Goal: Task Accomplishment & Management: Complete application form

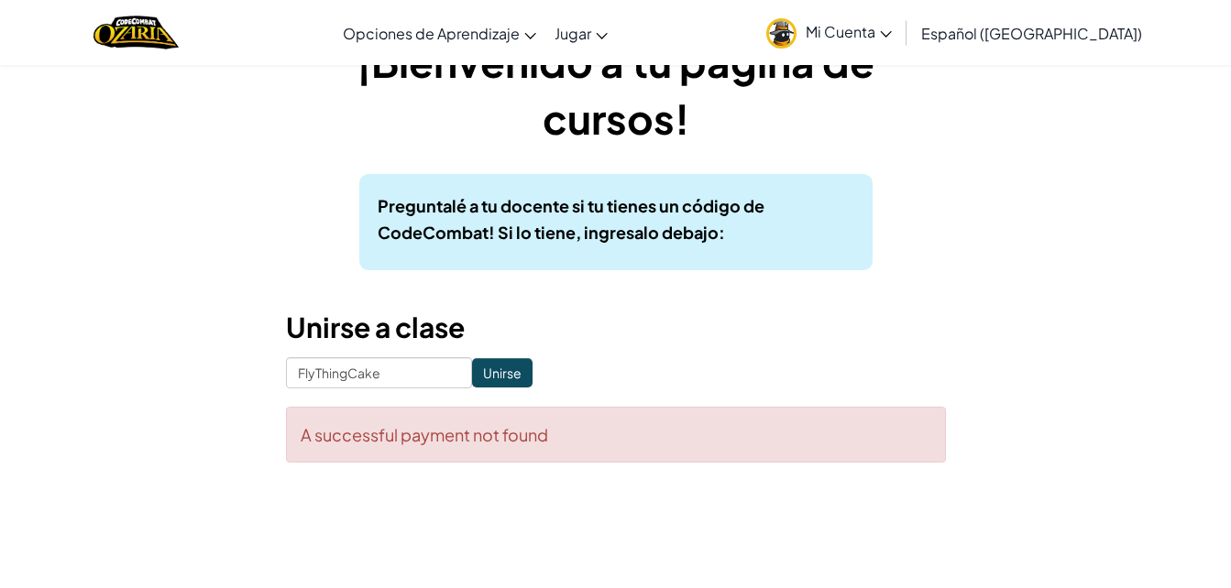
scroll to position [60, 0]
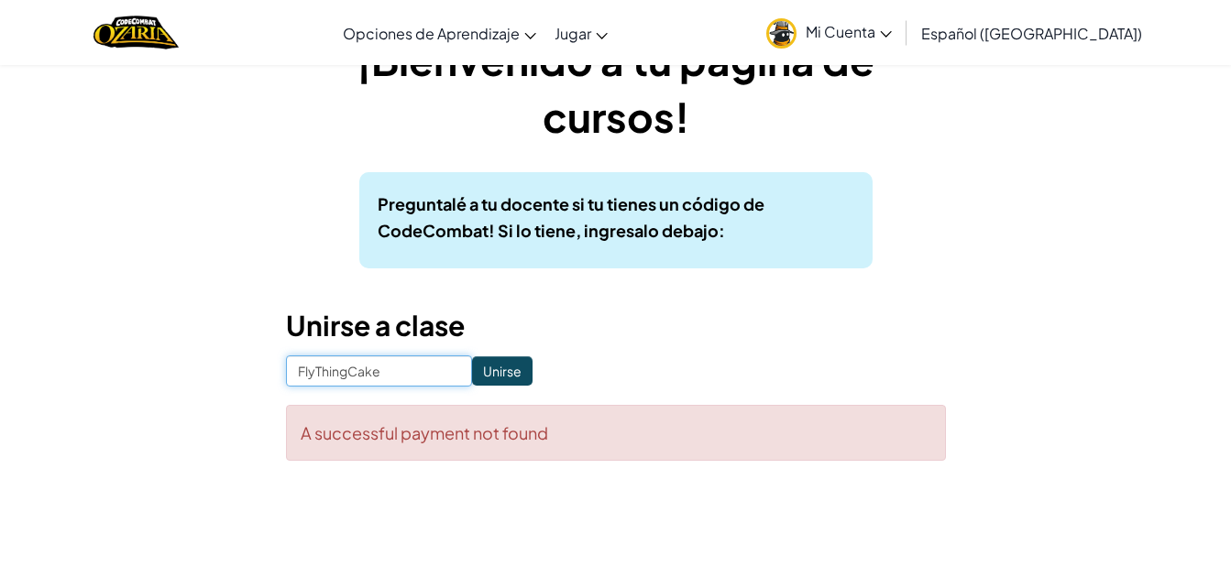
click at [389, 368] on input "FlyThingCake" at bounding box center [379, 371] width 186 height 31
click at [472, 371] on input "Unirse" at bounding box center [502, 370] width 60 height 29
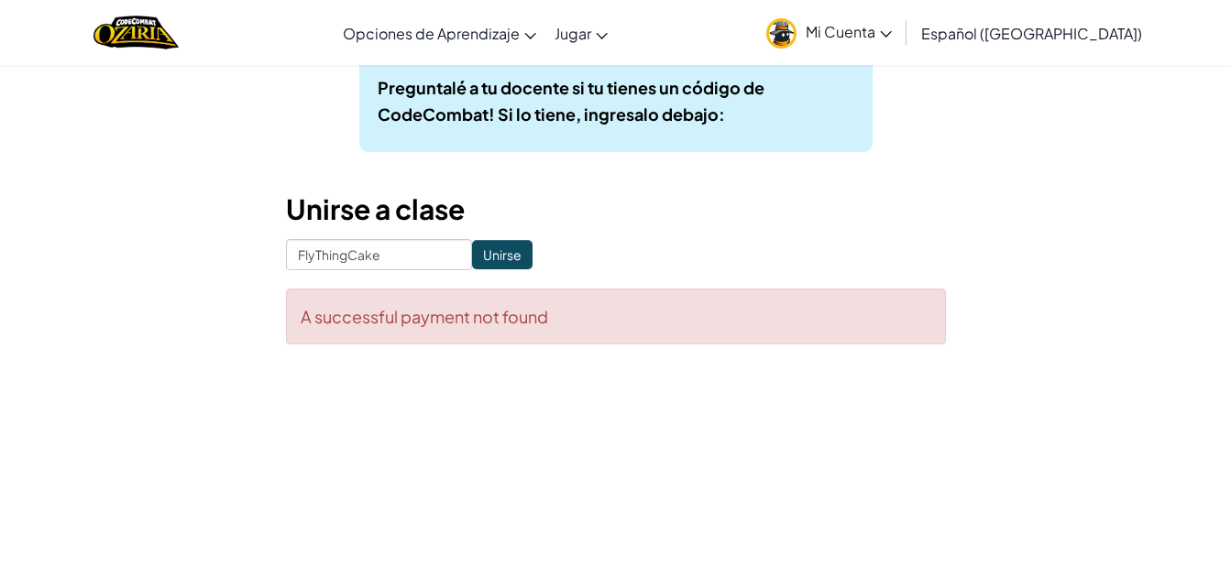
scroll to position [180, 0]
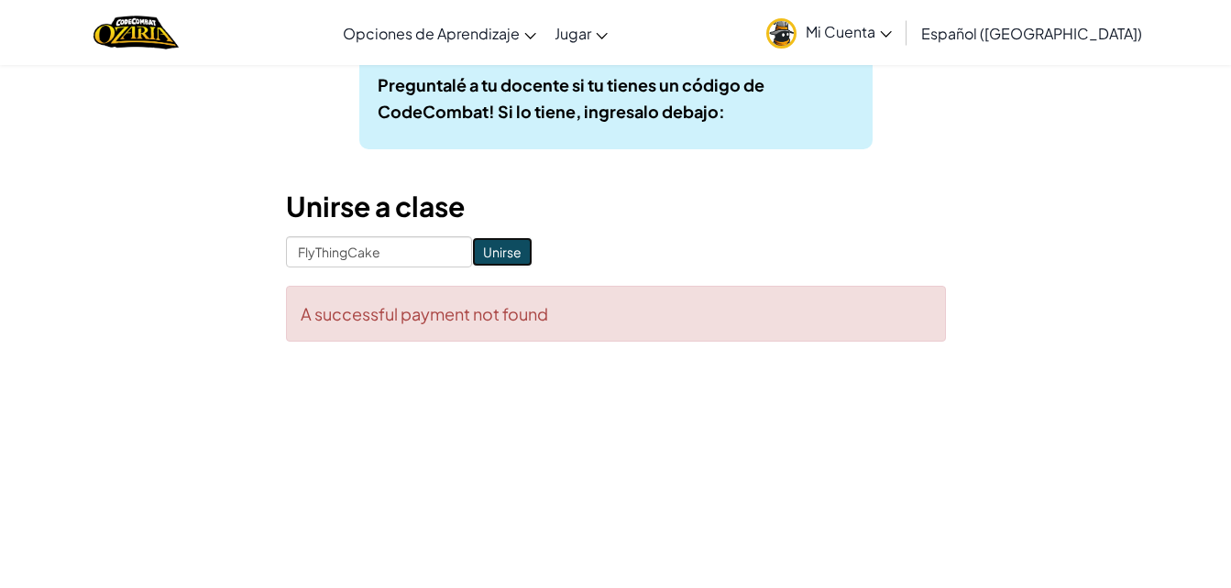
click at [483, 245] on input "Unirse" at bounding box center [502, 251] width 60 height 29
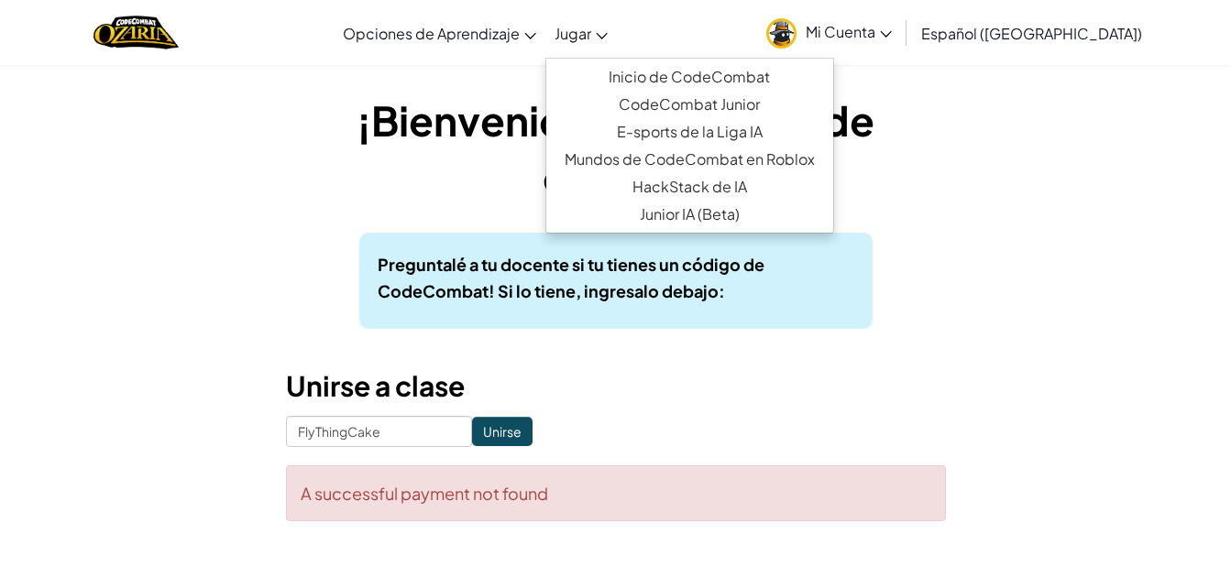
click at [586, 14] on link "Jugar" at bounding box center [580, 32] width 71 height 49
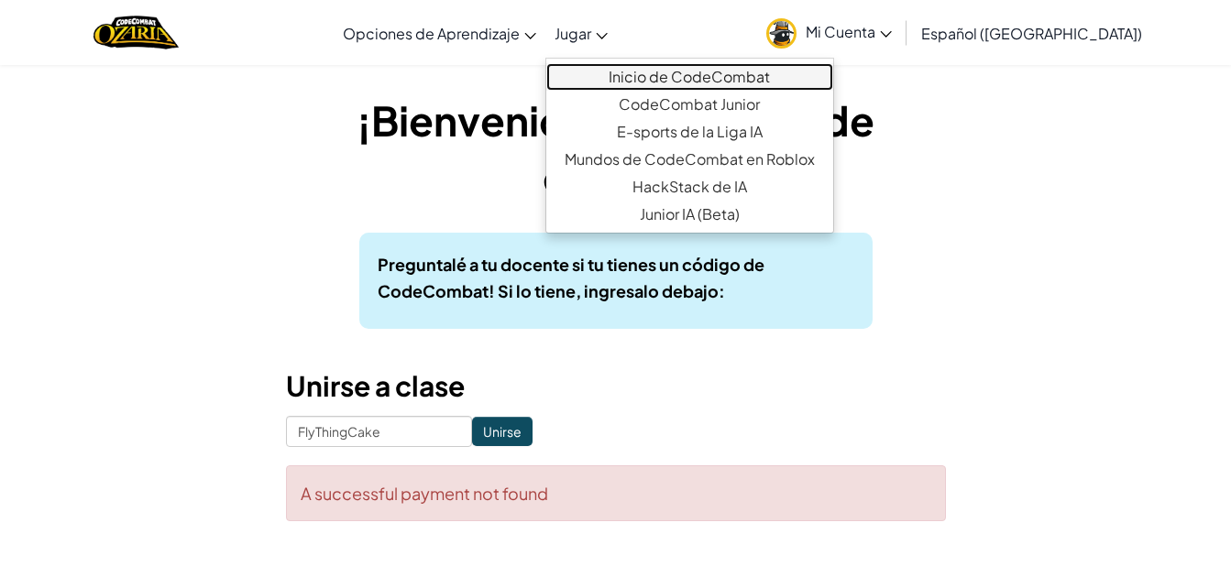
click at [638, 69] on link "Inicio de CodeCombat" at bounding box center [689, 76] width 287 height 27
